Goal: Task Accomplishment & Management: Use online tool/utility

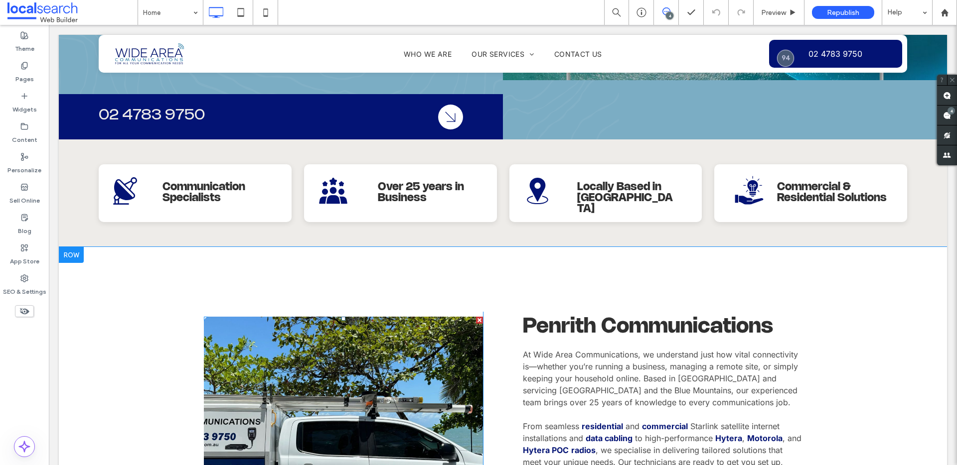
scroll to position [268, 0]
click at [295, 309] on link at bounding box center [343, 449] width 296 height 280
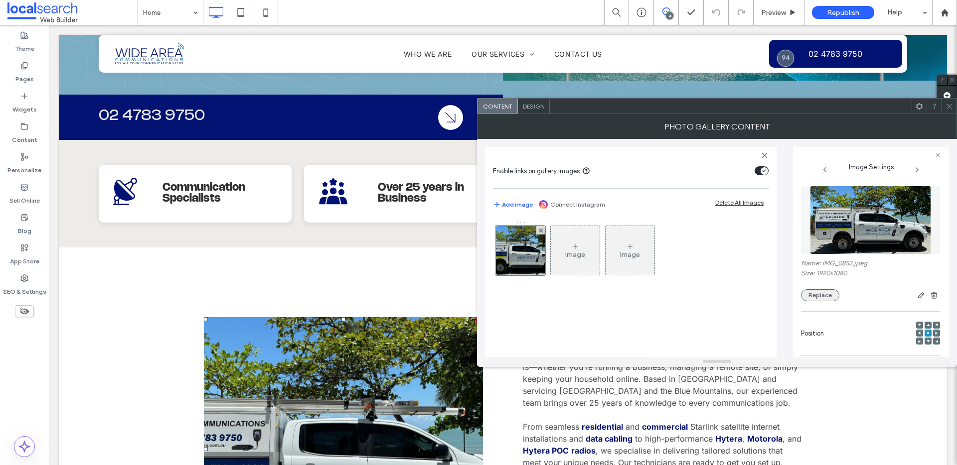
click at [827, 298] on button "Replace" at bounding box center [820, 296] width 38 height 12
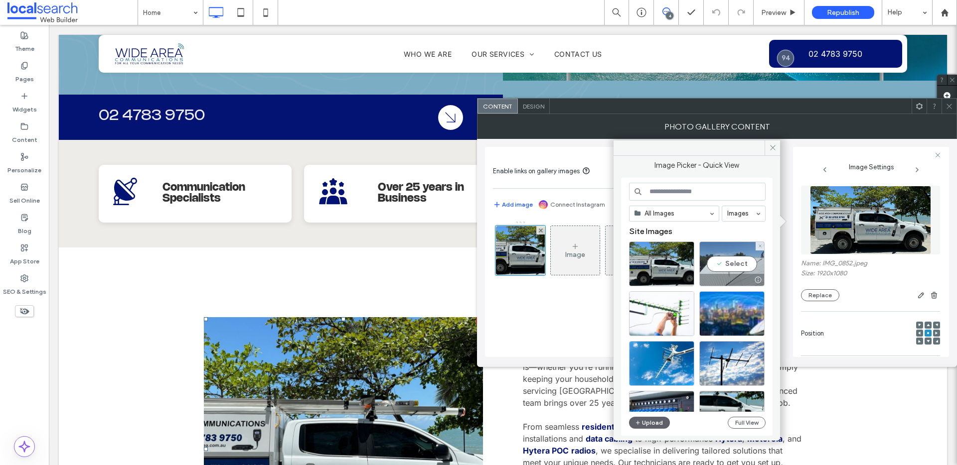
click at [740, 264] on div "Select" at bounding box center [731, 264] width 65 height 45
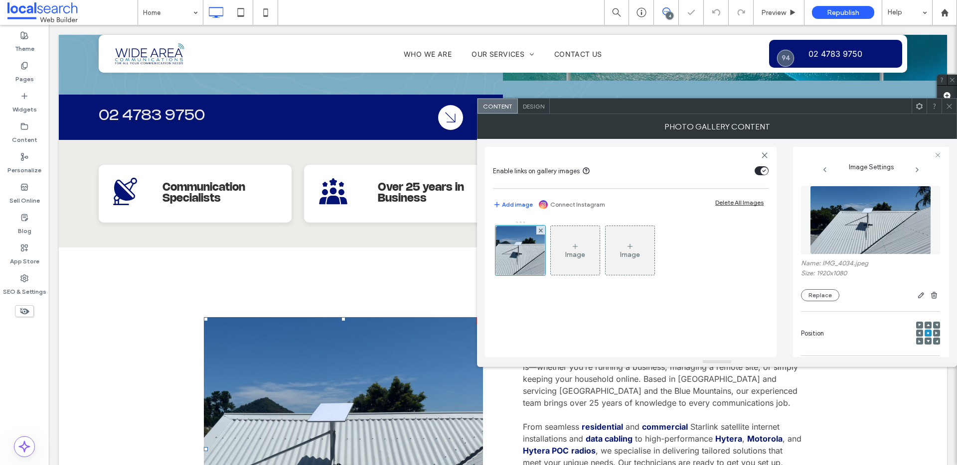
click at [954, 102] on div at bounding box center [948, 106] width 15 height 15
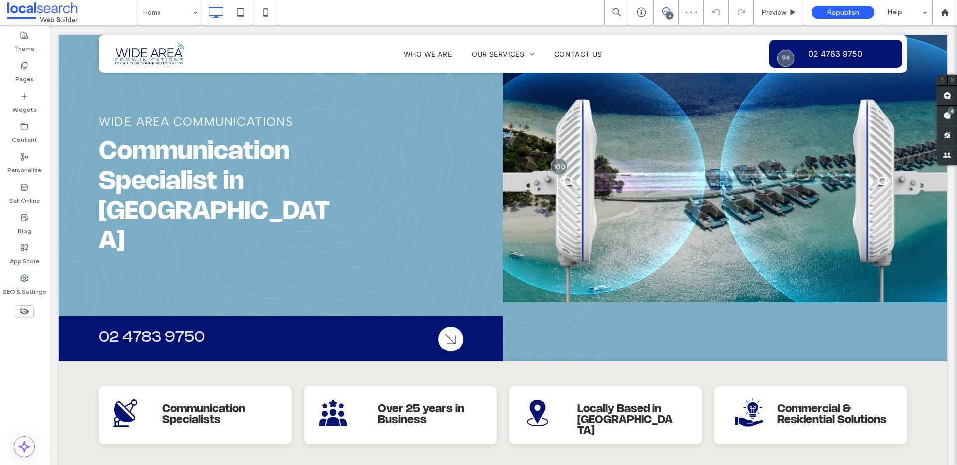
scroll to position [0, 0]
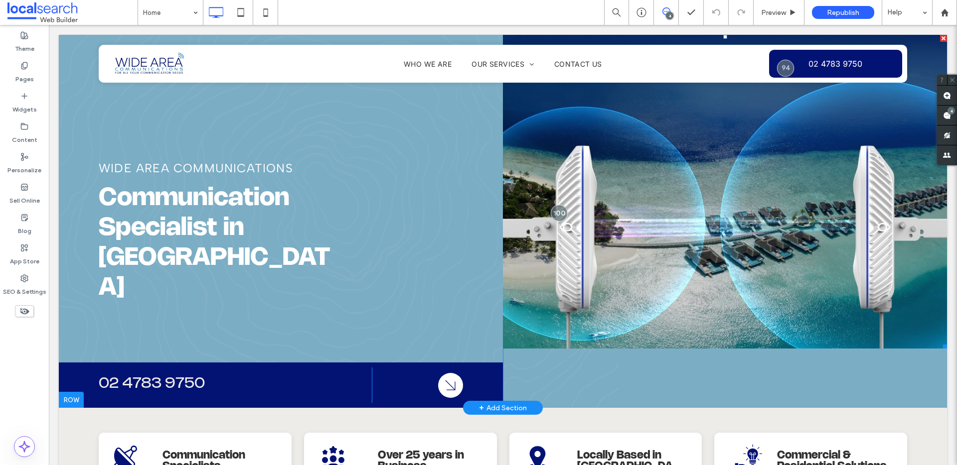
click at [687, 245] on link at bounding box center [725, 192] width 444 height 314
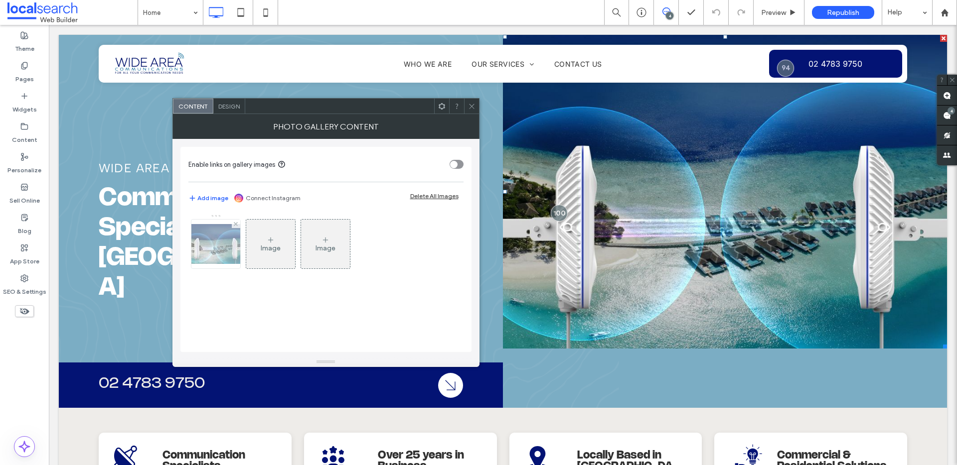
click at [216, 252] on img at bounding box center [216, 244] width 80 height 40
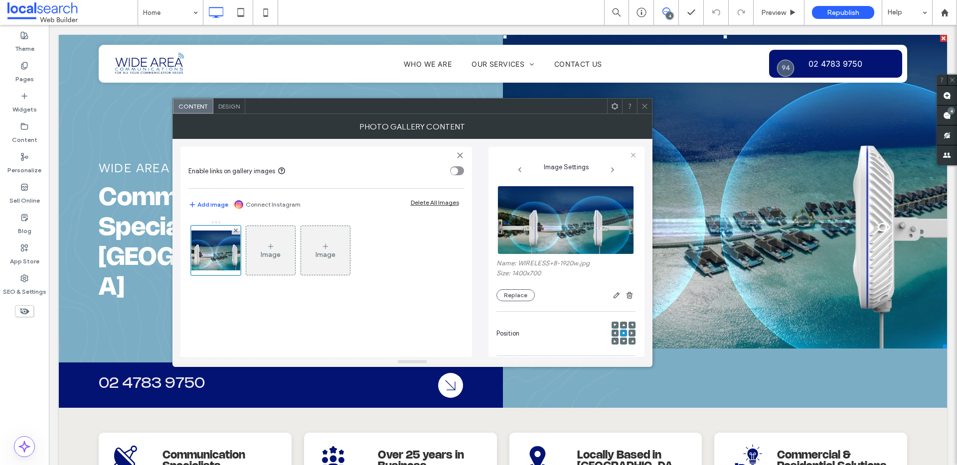
click at [535, 295] on div at bounding box center [585, 296] width 101 height 12
click at [514, 296] on button "Replace" at bounding box center [515, 296] width 38 height 12
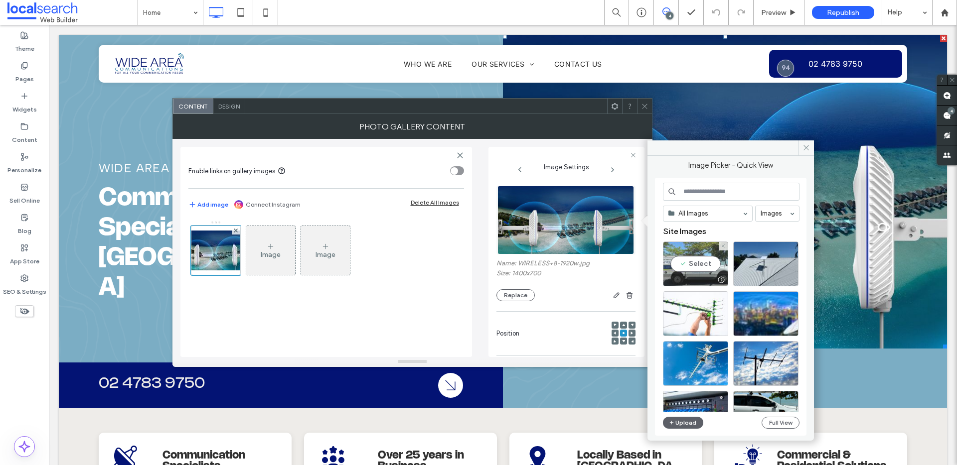
click at [687, 265] on div "Select" at bounding box center [695, 264] width 65 height 45
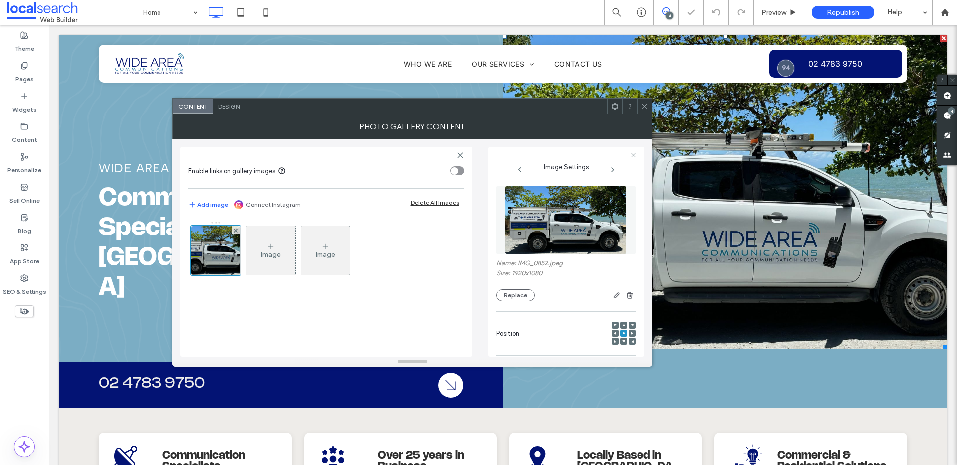
click at [648, 106] on div at bounding box center [644, 106] width 15 height 15
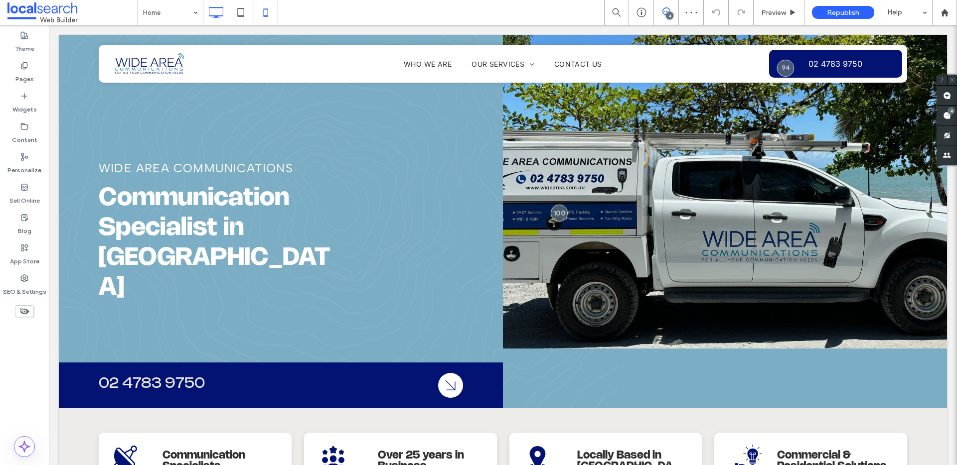
click at [267, 15] on use at bounding box center [265, 12] width 4 height 8
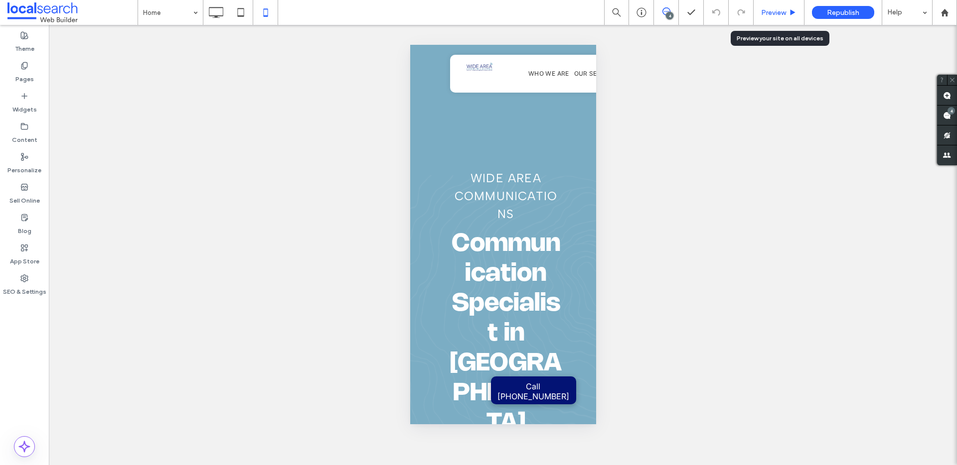
click at [781, 9] on span "Preview" at bounding box center [773, 12] width 25 height 8
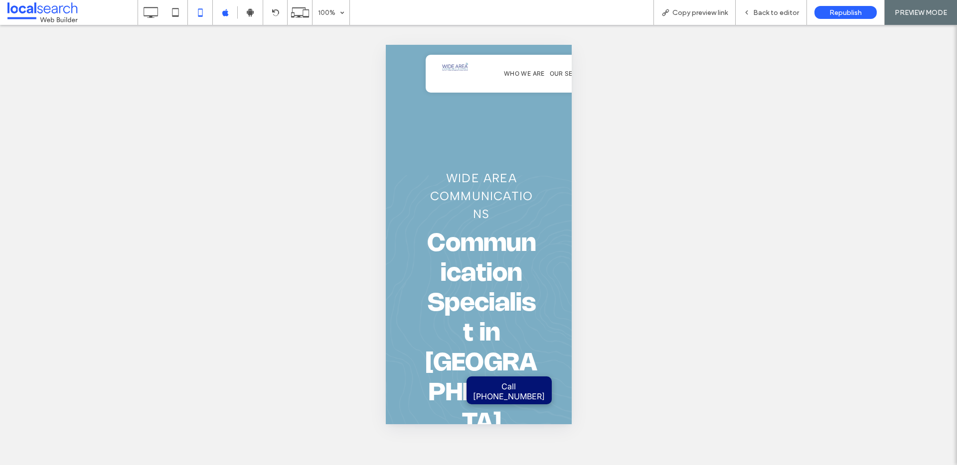
click at [781, 9] on span "Back to editor" at bounding box center [776, 12] width 46 height 8
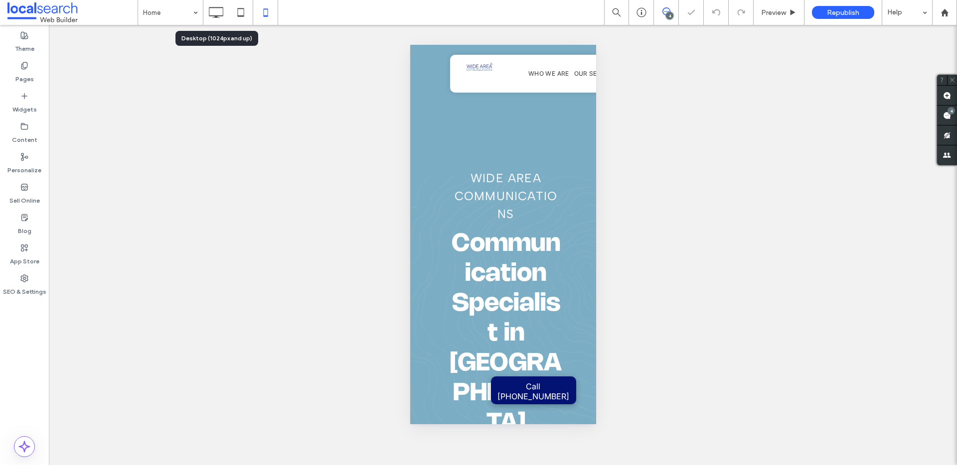
click at [217, 9] on icon at bounding box center [216, 12] width 20 height 20
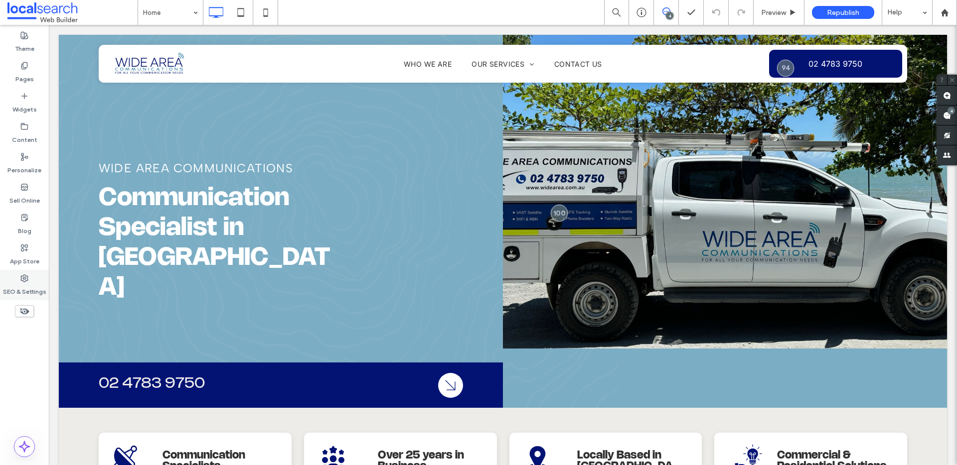
type input "*****"
type input "**"
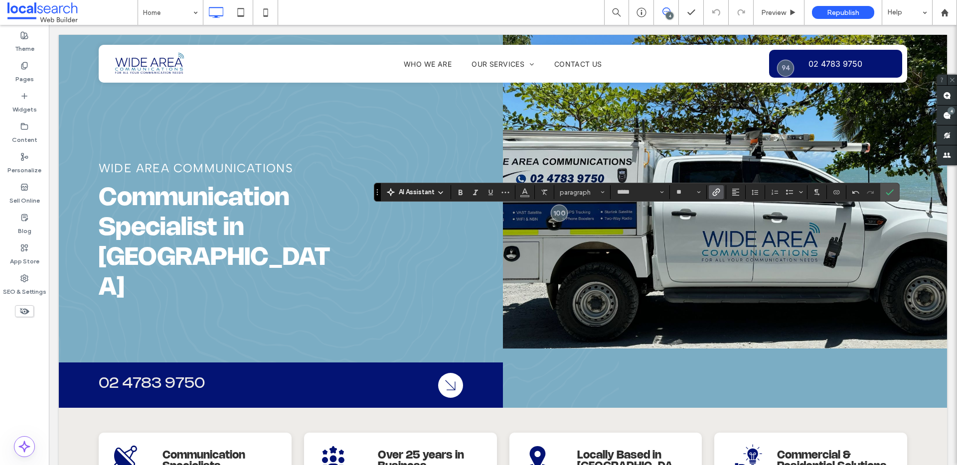
click at [712, 193] on icon "Link" at bounding box center [716, 192] width 8 height 8
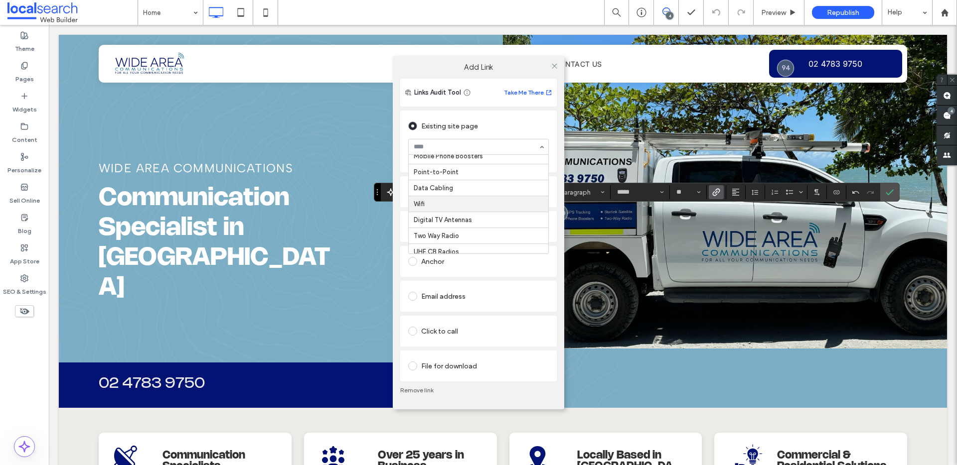
scroll to position [72, 0]
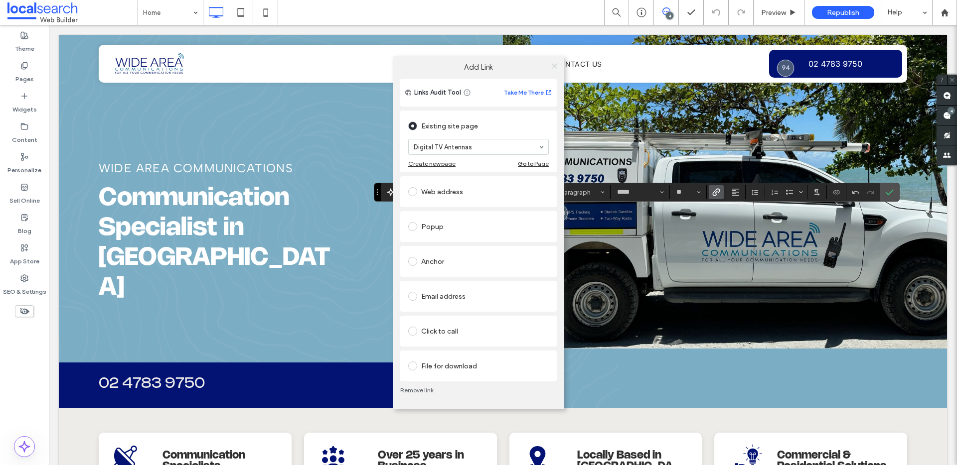
click at [554, 66] on icon at bounding box center [554, 65] width 7 height 7
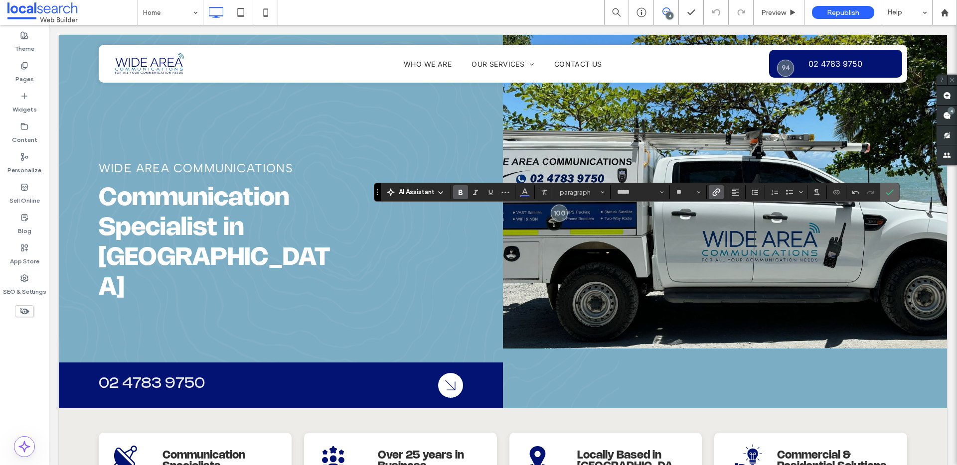
click at [888, 195] on icon "Confirm" at bounding box center [889, 192] width 8 height 8
